Goal: Information Seeking & Learning: Learn about a topic

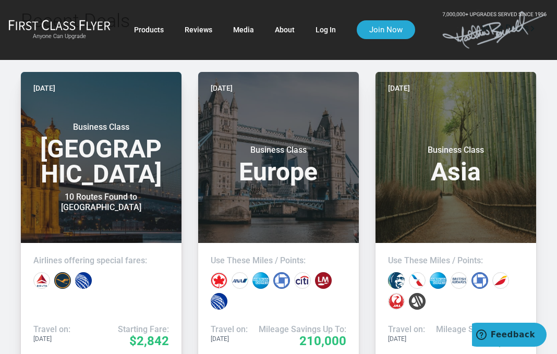
scroll to position [886, 0]
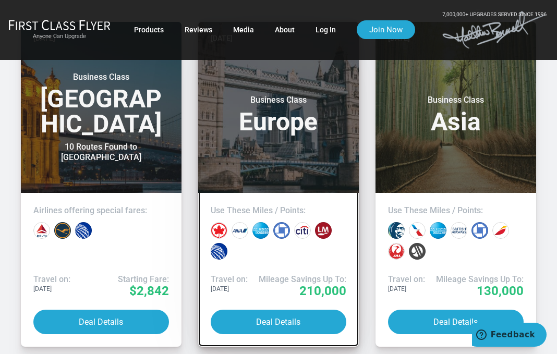
click at [277, 112] on h3 "Business Class Europe" at bounding box center [279, 115] width 136 height 40
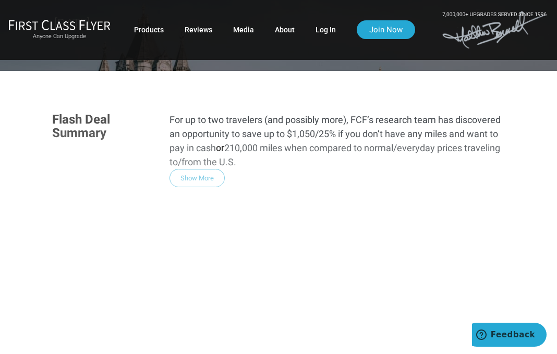
scroll to position [156, 0]
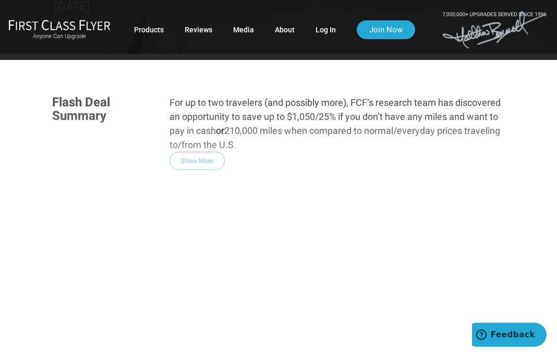
click at [186, 129] on div "Flash Deal Summary For up to two travelers (and possibly more), FCF’s research …" at bounding box center [278, 232] width 473 height 294
click at [187, 128] on div "Flash Deal Summary For up to two travelers (and possibly more), FCF’s research …" at bounding box center [278, 232] width 473 height 294
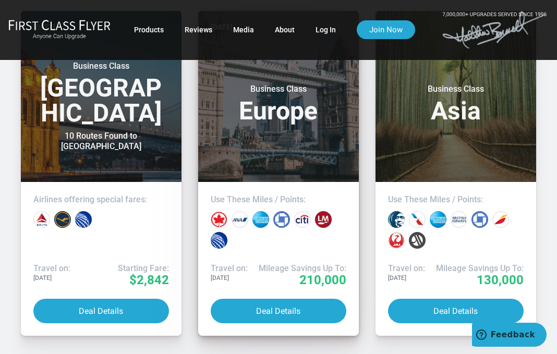
scroll to position [938, 0]
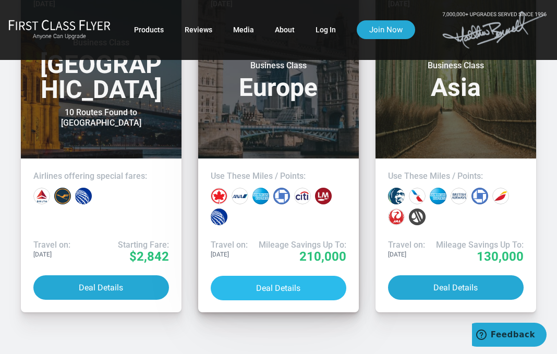
click at [258, 276] on button "Deal Details" at bounding box center [279, 288] width 136 height 24
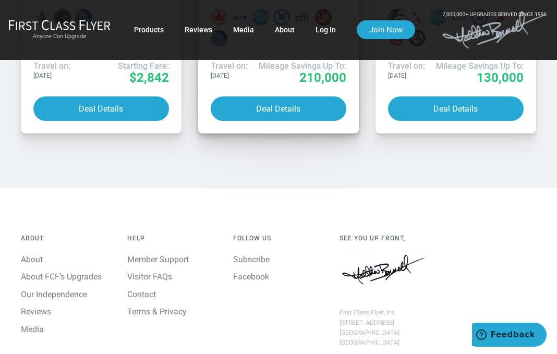
scroll to position [1147, 0]
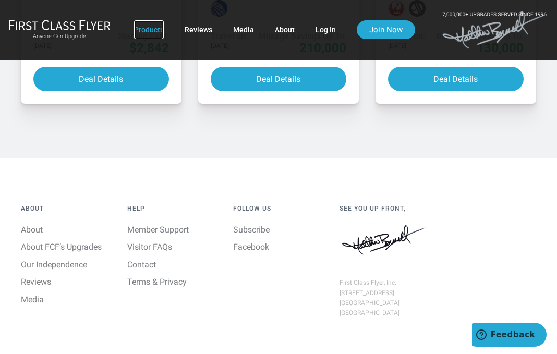
click at [155, 28] on link "Products" at bounding box center [149, 29] width 30 height 19
